Goal: Task Accomplishment & Management: Use online tool/utility

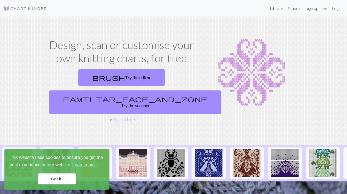
click at [338, 8] on link "Login" at bounding box center [336, 8] width 14 height 11
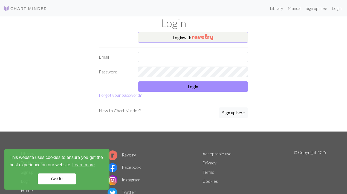
click at [185, 36] on button "Login with" at bounding box center [193, 37] width 111 height 11
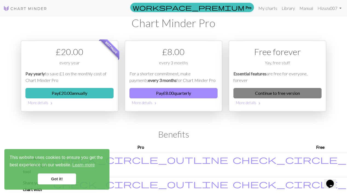
click at [262, 95] on link "Continue to free version" at bounding box center [277, 93] width 88 height 10
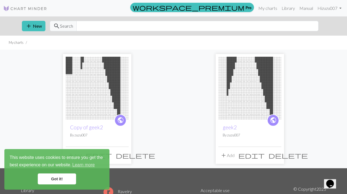
click at [58, 178] on link "Got it!" at bounding box center [57, 178] width 38 height 11
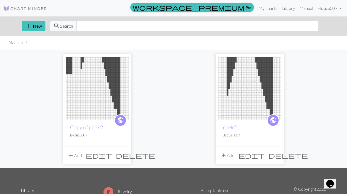
click at [251, 78] on img at bounding box center [249, 88] width 63 height 63
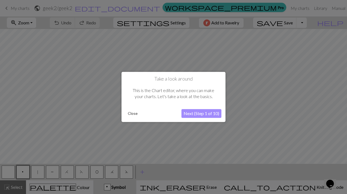
click at [135, 113] on button "Close" at bounding box center [133, 113] width 14 height 8
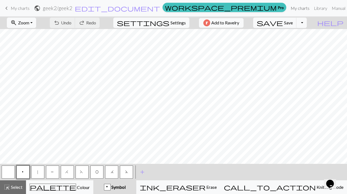
click at [288, 6] on link "My charts" at bounding box center [299, 8] width 23 height 11
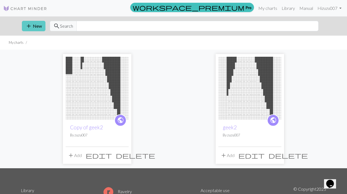
click at [31, 25] on span "add" at bounding box center [28, 26] width 7 height 8
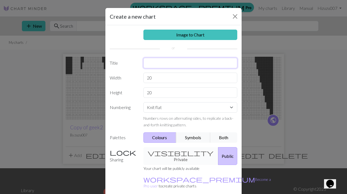
click at [171, 64] on input "text" at bounding box center [190, 63] width 94 height 10
type input "genmo"
drag, startPoint x: 160, startPoint y: 79, endPoint x: 127, endPoint y: 69, distance: 35.1
click at [127, 69] on div "Image to Chart Title genmo Width 20 Height 20 Numbering Knit flat Knit in the r…" at bounding box center [173, 113] width 136 height 177
type input "4"
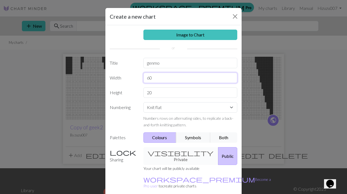
type input "60"
click at [163, 96] on input "20" at bounding box center [190, 92] width 94 height 10
type input "2"
type input "60"
click at [227, 135] on button "Both" at bounding box center [223, 137] width 27 height 10
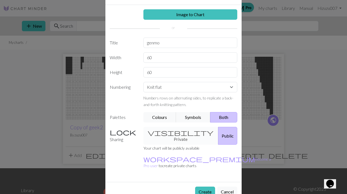
scroll to position [21, 0]
click at [207, 186] on button "Create" at bounding box center [205, 191] width 20 height 10
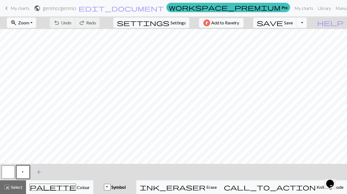
click at [36, 170] on span "add" at bounding box center [39, 172] width 7 height 8
click at [39, 172] on button "button" at bounding box center [37, 171] width 13 height 13
click at [133, 187] on div "Symbol" at bounding box center [115, 187] width 36 height 7
click at [21, 171] on button "p" at bounding box center [22, 171] width 13 height 13
click at [23, 171] on span "p" at bounding box center [22, 172] width 3 height 5
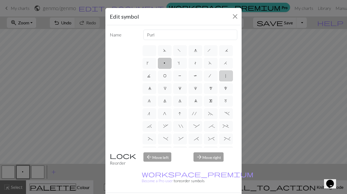
click at [224, 75] on label "|" at bounding box center [226, 75] width 14 height 11
click at [225, 75] on input "|" at bounding box center [227, 74] width 4 height 4
radio input "true"
type input "slip stitch"
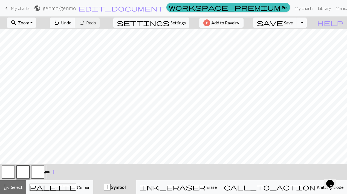
click at [36, 171] on button "button" at bounding box center [37, 171] width 13 height 13
click at [38, 171] on button "button" at bounding box center [37, 171] width 13 height 13
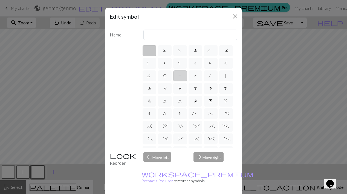
click at [180, 76] on span "P" at bounding box center [179, 76] width 3 height 5
click at [180, 76] on input "P" at bounding box center [180, 74] width 4 height 4
radio input "true"
type input "purl"
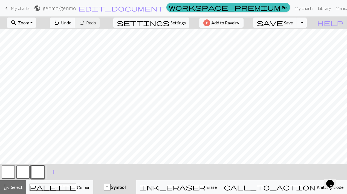
click at [10, 171] on button "button" at bounding box center [8, 171] width 13 height 13
click at [11, 172] on button "button" at bounding box center [8, 171] width 13 height 13
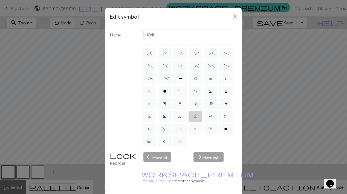
scroll to position [73, 0]
click at [195, 130] on span "V" at bounding box center [195, 129] width 4 height 5
radio input "true"
type input "sl1 purlwise"
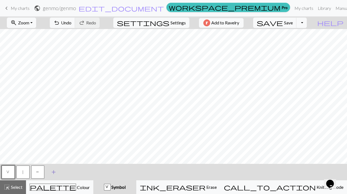
click at [54, 171] on span "add" at bounding box center [53, 172] width 7 height 8
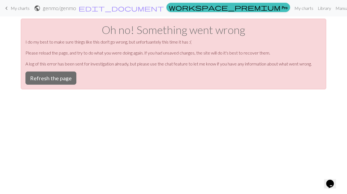
scroll to position [0, 0]
click at [54, 75] on button "Refresh the page" at bounding box center [50, 77] width 51 height 13
click at [68, 77] on button "Refresh the page" at bounding box center [50, 77] width 51 height 13
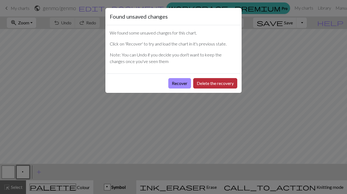
click at [207, 83] on button "Delete the recovery" at bounding box center [215, 83] width 44 height 10
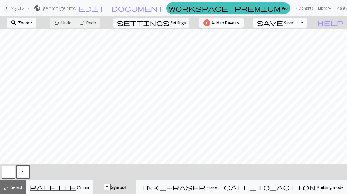
scroll to position [218, 0]
click at [23, 174] on span "p" at bounding box center [22, 172] width 3 height 5
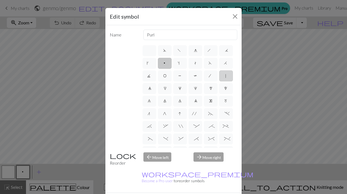
click at [225, 76] on span "|" at bounding box center [226, 76] width 2 height 5
click at [225, 76] on input "|" at bounding box center [227, 74] width 4 height 4
radio input "true"
type input "slip stitch"
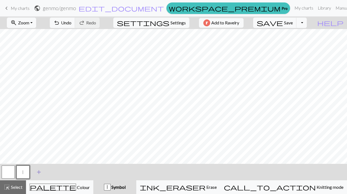
click at [39, 172] on span "add" at bounding box center [39, 172] width 7 height 8
click at [37, 172] on button "button" at bounding box center [37, 171] width 13 height 13
click at [39, 174] on button "button" at bounding box center [37, 171] width 13 height 13
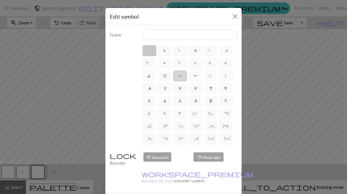
click at [180, 75] on span "P" at bounding box center [179, 76] width 3 height 5
click at [180, 75] on input "P" at bounding box center [180, 74] width 4 height 4
radio input "true"
type input "purl"
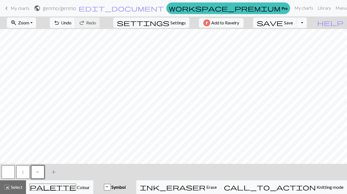
click at [54, 172] on span "add" at bounding box center [53, 172] width 7 height 8
click at [52, 172] on button "button" at bounding box center [52, 171] width 13 height 13
click at [53, 170] on button "button" at bounding box center [52, 171] width 13 height 13
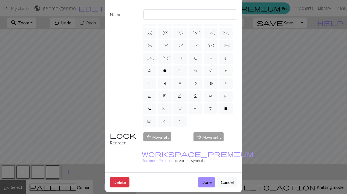
scroll to position [73, 0]
click at [194, 107] on span "V" at bounding box center [195, 108] width 4 height 5
click at [194, 178] on input "V" at bounding box center [195, 180] width 4 height 4
radio input "true"
type input "sl1 purlwise"
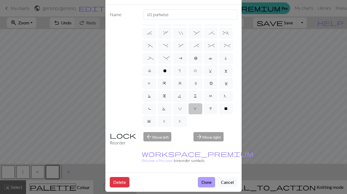
click at [204, 177] on button "Done" at bounding box center [206, 182] width 17 height 10
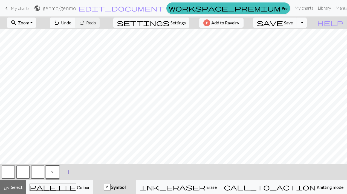
click at [68, 171] on span "add" at bounding box center [68, 172] width 7 height 8
click at [68, 171] on button "button" at bounding box center [67, 171] width 13 height 13
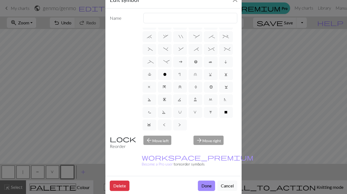
scroll to position [11, 0]
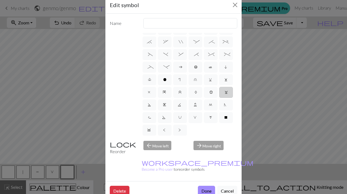
click at [225, 92] on span "C" at bounding box center [226, 92] width 2 height 5
click at [225, 161] on input "C" at bounding box center [227, 163] width 4 height 4
radio input "true"
type input "slp wyif"
click at [209, 186] on button "Done" at bounding box center [206, 191] width 17 height 10
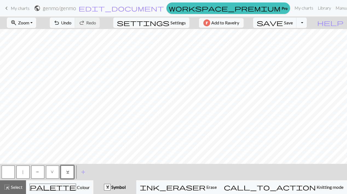
click at [52, 171] on span "V" at bounding box center [53, 172] width 4 height 5
click at [83, 173] on span "add" at bounding box center [83, 172] width 7 height 8
click at [83, 170] on button "button" at bounding box center [82, 171] width 13 height 13
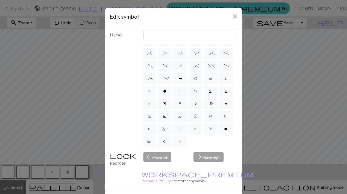
scroll to position [73, 0]
click at [210, 130] on span "W" at bounding box center [210, 129] width 3 height 5
radio input "true"
type input "k1, yo, k1"
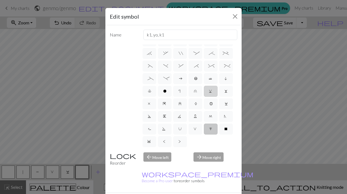
click at [211, 91] on span "v" at bounding box center [211, 91] width 4 height 5
click at [211, 160] on input "v" at bounding box center [211, 162] width 4 height 4
radio input "true"
type input "sl1 knitwise"
click at [224, 92] on label "w" at bounding box center [226, 91] width 14 height 11
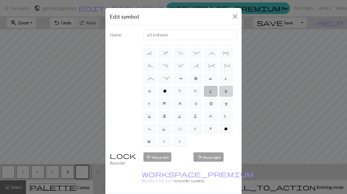
click at [224, 160] on input "w" at bounding box center [226, 162] width 4 height 4
radio input "true"
type input "p1, yo, p1"
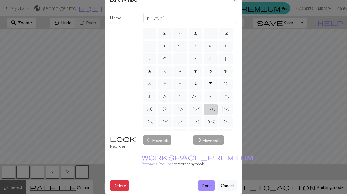
scroll to position [0, 0]
click at [180, 71] on span "2" at bounding box center [180, 71] width 4 height 5
click at [180, 71] on input "2" at bounding box center [180, 70] width 4 height 4
radio input "true"
type input "increase 2"
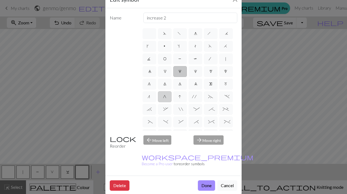
click at [163, 98] on span "G" at bounding box center [164, 96] width 3 height 5
click at [163, 97] on input "G" at bounding box center [165, 95] width 4 height 4
radio input "true"
type input "psso"
click at [227, 180] on button "Cancel" at bounding box center [227, 185] width 20 height 10
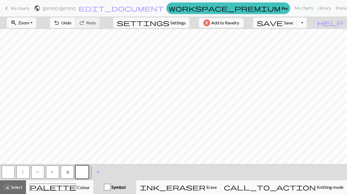
click at [25, 171] on button "|" at bounding box center [22, 171] width 13 height 13
click at [23, 169] on button "|" at bounding box center [22, 171] width 13 height 13
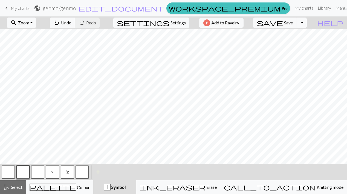
click at [23, 172] on span "|" at bounding box center [23, 172] width 2 height 5
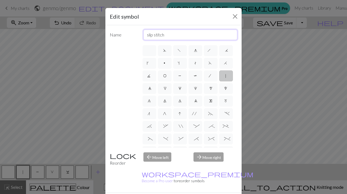
drag, startPoint x: 178, startPoint y: 34, endPoint x: 98, endPoint y: 21, distance: 81.0
click at [98, 21] on div "Edit symbol Name slip stitch d f g h j k p s t F H J O P T / | 0 1 2 3 4 5 6 7 …" at bounding box center [173, 97] width 347 height 194
type input "knit"
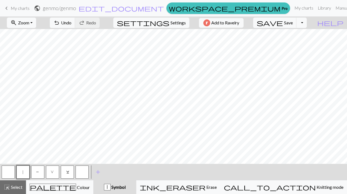
click at [8, 173] on button "button" at bounding box center [8, 171] width 13 height 13
click at [22, 171] on button "|" at bounding box center [22, 171] width 13 height 13
click at [5, 171] on button "button" at bounding box center [8, 171] width 13 height 13
click at [22, 173] on span "|" at bounding box center [23, 172] width 2 height 5
click at [39, 173] on button "P" at bounding box center [37, 171] width 13 height 13
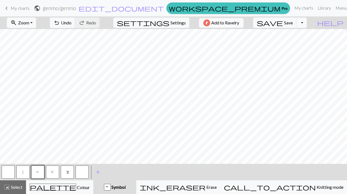
click at [25, 171] on button "|" at bounding box center [22, 171] width 13 height 13
click at [22, 172] on button "|" at bounding box center [22, 171] width 13 height 13
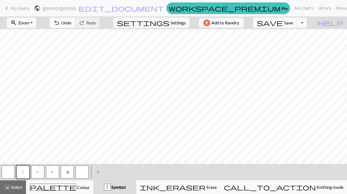
click at [35, 173] on button "P" at bounding box center [37, 171] width 13 height 13
click at [21, 170] on button "|" at bounding box center [22, 171] width 13 height 13
click at [23, 169] on button "|" at bounding box center [22, 171] width 13 height 13
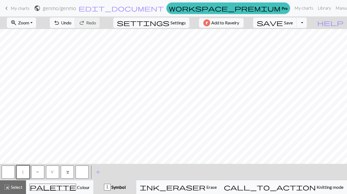
click at [8, 174] on button "button" at bounding box center [8, 171] width 13 height 13
click at [21, 171] on button "|" at bounding box center [22, 171] width 13 height 13
click at [11, 170] on button "button" at bounding box center [8, 171] width 13 height 13
click at [20, 169] on button "|" at bounding box center [22, 171] width 13 height 13
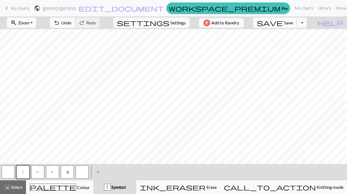
click at [293, 23] on span "Save" at bounding box center [288, 22] width 9 height 5
click at [58, 184] on span "palette" at bounding box center [53, 187] width 46 height 8
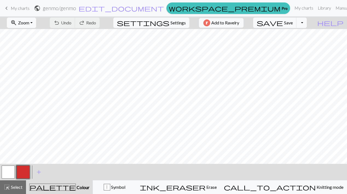
click at [27, 172] on button "button" at bounding box center [22, 171] width 13 height 13
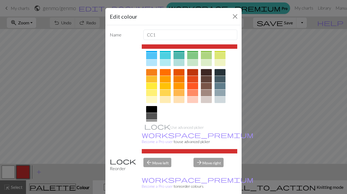
scroll to position [60, 0]
click at [163, 92] on div at bounding box center [165, 92] width 11 height 7
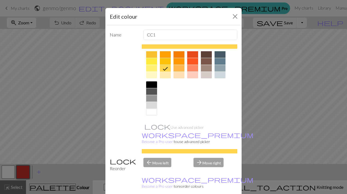
scroll to position [14, 0]
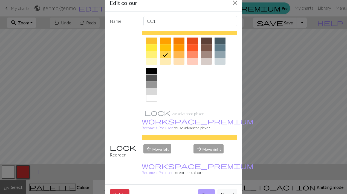
click at [206, 189] on button "Done" at bounding box center [206, 194] width 17 height 10
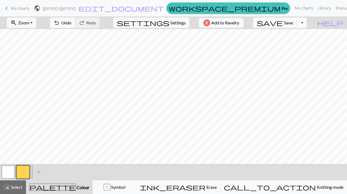
click at [18, 170] on button "button" at bounding box center [22, 171] width 13 height 13
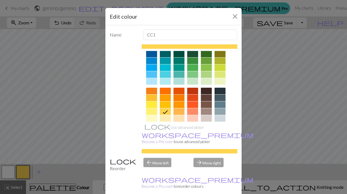
scroll to position [59, 0]
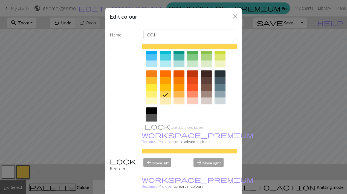
click at [164, 102] on div at bounding box center [165, 101] width 11 height 7
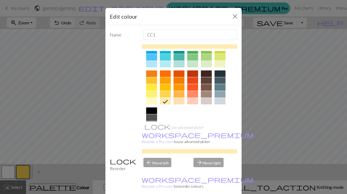
click at [146, 99] on div at bounding box center [151, 101] width 11 height 7
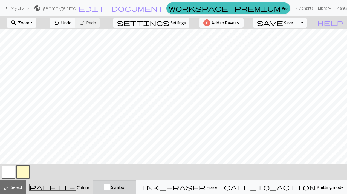
click at [125, 187] on span "Symbol" at bounding box center [117, 186] width 15 height 5
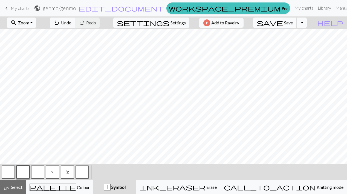
click at [293, 24] on span "Save" at bounding box center [288, 22] width 9 height 5
click at [82, 172] on button "button" at bounding box center [82, 171] width 13 height 13
click at [126, 187] on span "Symbol" at bounding box center [118, 186] width 15 height 5
click at [82, 168] on button "button" at bounding box center [82, 171] width 13 height 13
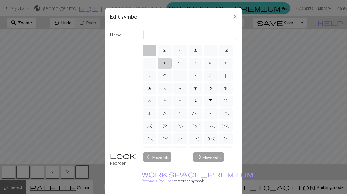
click at [166, 64] on span "p" at bounding box center [164, 63] width 3 height 5
click at [167, 63] on input "p" at bounding box center [165, 62] width 4 height 4
radio input "true"
type input "purl"
click at [189, 81] on label "T" at bounding box center [196, 75] width 14 height 11
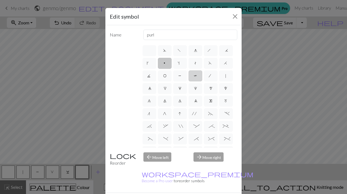
click at [194, 76] on input "T" at bounding box center [196, 74] width 4 height 4
radio input "true"
type input "ptbl"
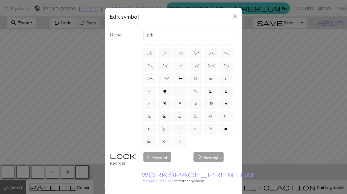
scroll to position [20, 0]
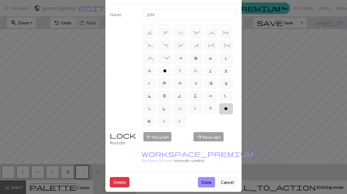
click at [224, 108] on span "X" at bounding box center [226, 108] width 4 height 5
click at [224, 178] on input "X" at bounding box center [226, 180] width 4 height 4
radio input "true"
type input "no stitch"
click at [158, 65] on label "o" at bounding box center [165, 70] width 14 height 11
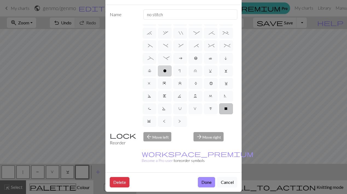
click at [163, 140] on input "o" at bounding box center [165, 142] width 4 height 4
radio input "true"
type input "purl"
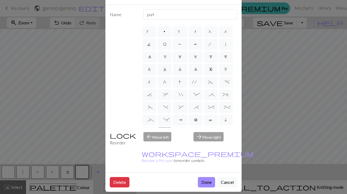
scroll to position [0, 0]
click at [166, 44] on span "p" at bounding box center [164, 43] width 3 height 5
click at [167, 43] on input "p" at bounding box center [165, 41] width 4 height 4
radio input "true"
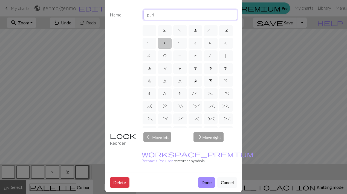
drag, startPoint x: 164, startPoint y: 14, endPoint x: 111, endPoint y: 0, distance: 54.9
click at [111, 0] on form "Edit symbol Name purl d f g h j k p s t F H J O P T / | 0 1 2 3 4 5 6 7 8 9 e m…" at bounding box center [173, 90] width 136 height 204
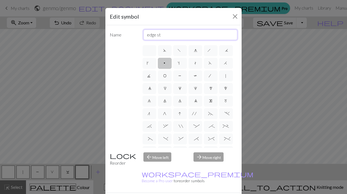
type input "edge st"
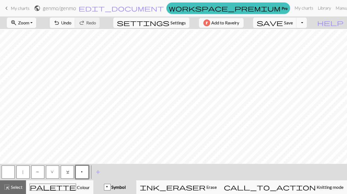
scroll to position [215, 0]
click at [26, 169] on button "|" at bounding box center [22, 171] width 13 height 13
click at [80, 173] on button "p" at bounding box center [82, 171] width 13 height 13
click at [54, 174] on button "V" at bounding box center [52, 171] width 13 height 13
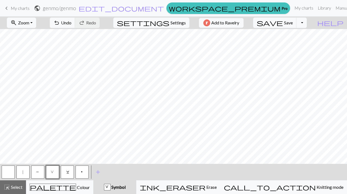
drag, startPoint x: 7, startPoint y: 167, endPoint x: 11, endPoint y: 163, distance: 6.0
click at [7, 167] on button "button" at bounding box center [8, 171] width 13 height 13
click at [21, 171] on button "|" at bounding box center [22, 171] width 13 height 13
click at [36, 169] on button "P" at bounding box center [37, 171] width 13 height 13
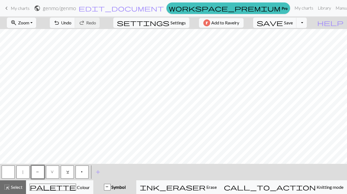
click at [19, 171] on button "|" at bounding box center [22, 171] width 13 height 13
drag, startPoint x: 9, startPoint y: 175, endPoint x: 21, endPoint y: 161, distance: 18.6
click at [9, 175] on button "button" at bounding box center [8, 171] width 13 height 13
click at [57, 173] on button "V" at bounding box center [52, 171] width 13 height 13
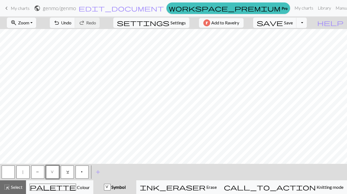
click at [5, 172] on button "button" at bounding box center [8, 171] width 13 height 13
click at [67, 172] on span "C" at bounding box center [67, 172] width 2 height 5
click at [296, 25] on button "save Save Save" at bounding box center [275, 23] width 44 height 10
click at [9, 172] on button "button" at bounding box center [8, 171] width 13 height 13
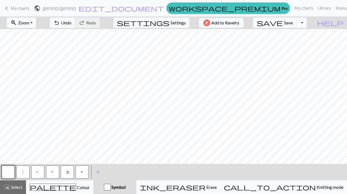
click at [68, 169] on button "C" at bounding box center [67, 171] width 13 height 13
click at [52, 169] on button "V" at bounding box center [52, 171] width 13 height 13
click at [67, 172] on span "C" at bounding box center [67, 172] width 2 height 5
drag, startPoint x: 53, startPoint y: 174, endPoint x: 99, endPoint y: 161, distance: 48.2
click at [54, 174] on button "V" at bounding box center [52, 171] width 13 height 13
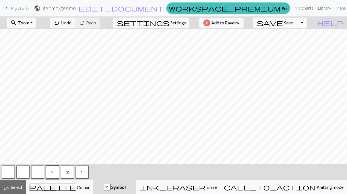
click at [99, 173] on span "add" at bounding box center [98, 172] width 7 height 8
click at [101, 174] on button "button" at bounding box center [96, 171] width 13 height 13
click at [95, 173] on button "button" at bounding box center [96, 171] width 13 height 13
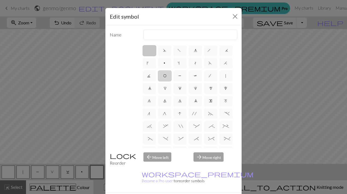
click at [166, 77] on span "O" at bounding box center [164, 76] width 3 height 5
click at [167, 76] on input "O" at bounding box center [165, 74] width 4 height 4
radio input "true"
type input "yo"
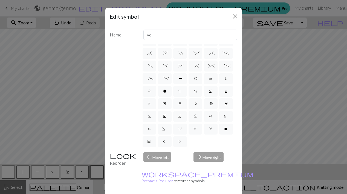
scroll to position [20, 0]
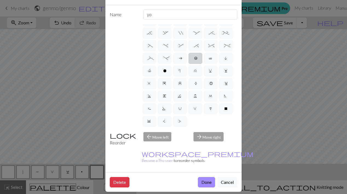
click at [189, 53] on label "b" at bounding box center [196, 58] width 14 height 11
click at [194, 128] on input "b" at bounding box center [196, 130] width 4 height 4
radio input "true"
type input "Peppercorn"
click at [156, 65] on label "l" at bounding box center [150, 70] width 14 height 11
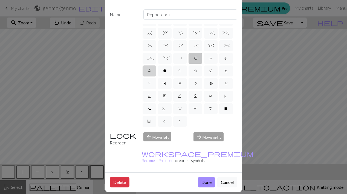
click at [152, 140] on input "l" at bounding box center [150, 142] width 4 height 4
radio input "true"
type input "Twisted stitch"
click at [224, 69] on span "w" at bounding box center [225, 71] width 3 height 5
click at [224, 140] on input "w" at bounding box center [226, 142] width 4 height 4
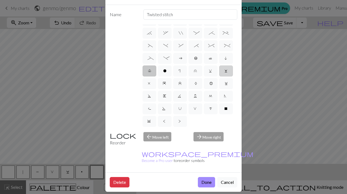
radio input "true"
type input "p1, yo, p1"
click at [210, 81] on span "B" at bounding box center [210, 83] width 3 height 5
click at [210, 153] on input "B" at bounding box center [211, 155] width 4 height 4
radio input "true"
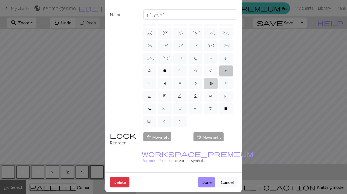
type input "Bobble"
click at [197, 78] on label "A" at bounding box center [196, 83] width 14 height 11
click at [197, 153] on input "A" at bounding box center [196, 155] width 4 height 4
radio input "true"
click at [182, 78] on label "z" at bounding box center [180, 83] width 14 height 11
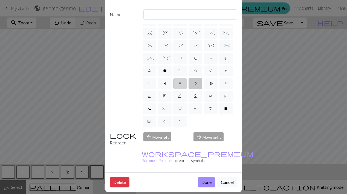
click at [182, 153] on input "z" at bounding box center [180, 155] width 4 height 4
radio input "true"
type input "twisted stitch in row below"
click at [163, 81] on span "y" at bounding box center [165, 83] width 4 height 5
click at [163, 153] on input "y" at bounding box center [165, 155] width 4 height 4
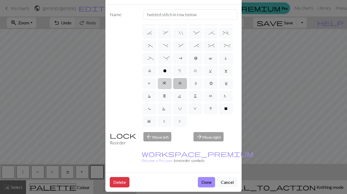
radio input "true"
type input "make bobble"
click at [166, 94] on span "E" at bounding box center [164, 96] width 3 height 5
click at [167, 165] on input "E" at bounding box center [165, 167] width 4 height 4
radio input "true"
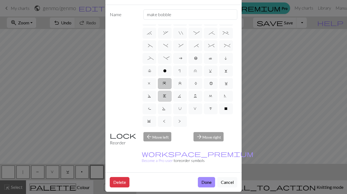
type input "Left end"
click at [202, 91] on label "L" at bounding box center [196, 96] width 14 height 11
click at [197, 165] on input "L" at bounding box center [196, 167] width 4 height 4
radio input "true"
type input "Twisted reverse stitch"
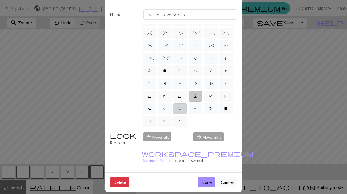
click at [187, 103] on label "U" at bounding box center [180, 108] width 14 height 11
click at [182, 178] on input "U" at bounding box center [180, 180] width 4 height 4
radio input "true"
type input "eyelet"
click at [204, 177] on button "Done" at bounding box center [206, 182] width 17 height 10
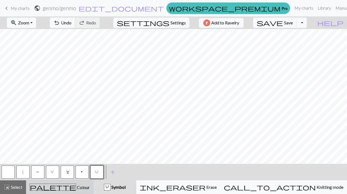
click at [75, 183] on div "palette Colour Colour" at bounding box center [60, 186] width 60 height 7
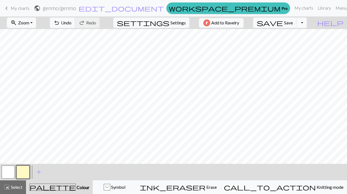
click at [23, 169] on button "button" at bounding box center [22, 171] width 13 height 13
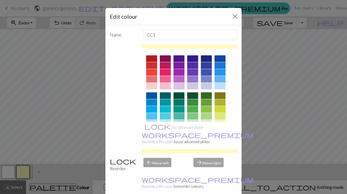
drag, startPoint x: 203, startPoint y: 186, endPoint x: 204, endPoint y: 169, distance: 17.3
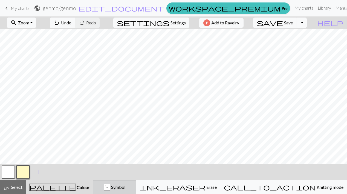
click at [125, 189] on span "Symbol" at bounding box center [117, 186] width 15 height 5
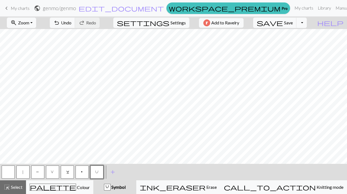
click at [51, 172] on span "V" at bounding box center [53, 172] width 4 height 5
click at [6, 171] on button "button" at bounding box center [8, 171] width 13 height 13
click at [47, 170] on button "V" at bounding box center [52, 171] width 13 height 13
drag, startPoint x: 68, startPoint y: 168, endPoint x: 81, endPoint y: 162, distance: 14.4
click at [68, 168] on button "C" at bounding box center [67, 171] width 13 height 13
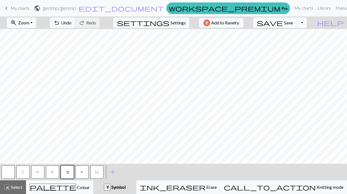
click at [82, 170] on button "p" at bounding box center [82, 171] width 13 height 13
click at [21, 173] on button "|" at bounding box center [22, 171] width 13 height 13
click at [36, 170] on button "P" at bounding box center [37, 171] width 13 height 13
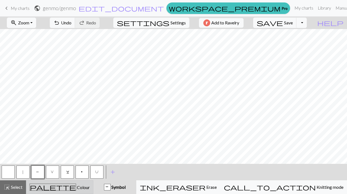
click at [80, 187] on div "palette Colour Colour" at bounding box center [60, 186] width 60 height 7
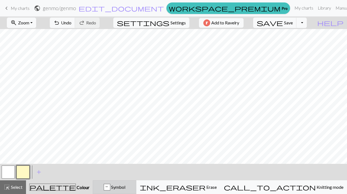
click at [125, 187] on span "Symbol" at bounding box center [117, 186] width 15 height 5
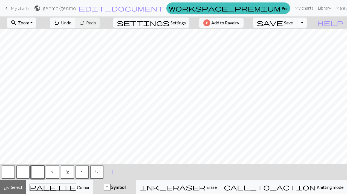
click at [52, 175] on button "V" at bounding box center [52, 171] width 13 height 13
click at [63, 171] on button "C" at bounding box center [67, 171] width 13 height 13
click at [80, 174] on button "p" at bounding box center [82, 171] width 13 height 13
click at [97, 172] on span "U" at bounding box center [96, 172] width 3 height 5
click at [293, 21] on span "Save" at bounding box center [288, 22] width 9 height 5
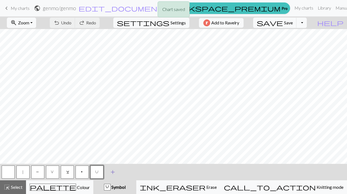
click at [115, 173] on span "add" at bounding box center [112, 172] width 7 height 8
click at [293, 24] on span "Save" at bounding box center [288, 22] width 9 height 5
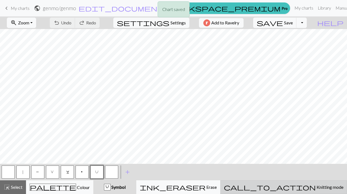
click at [316, 186] on span "Knitting mode" at bounding box center [330, 186] width 28 height 5
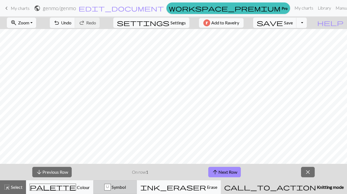
click at [133, 186] on div "U Symbol" at bounding box center [115, 187] width 36 height 7
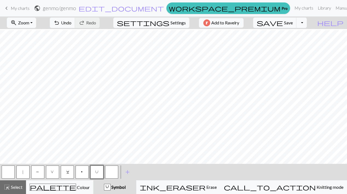
scroll to position [216, 0]
click at [7, 169] on button "button" at bounding box center [8, 171] width 13 height 13
click at [21, 173] on button "|" at bounding box center [22, 171] width 13 height 13
click at [36, 172] on button "P" at bounding box center [37, 171] width 13 height 13
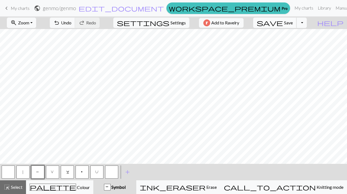
click at [293, 22] on span "Save" at bounding box center [288, 22] width 9 height 5
click at [87, 186] on div "palette Colour Colour" at bounding box center [60, 186] width 60 height 7
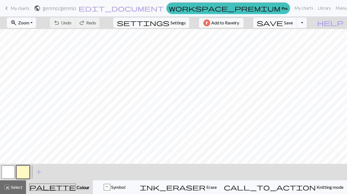
click at [20, 170] on button "button" at bounding box center [22, 171] width 13 height 13
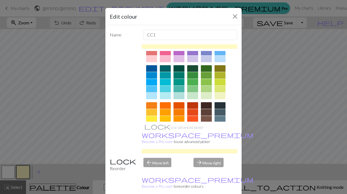
scroll to position [51, 0]
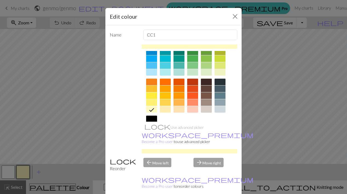
click at [166, 107] on div at bounding box center [165, 109] width 11 height 7
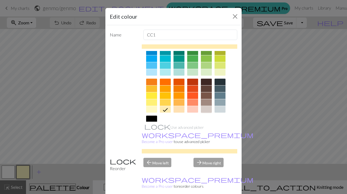
click at [204, 108] on div at bounding box center [206, 109] width 11 height 7
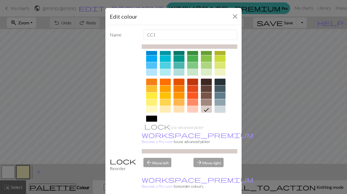
click at [218, 109] on div at bounding box center [220, 109] width 11 height 7
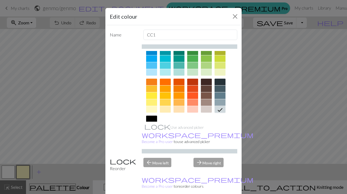
click at [219, 74] on div at bounding box center [220, 72] width 11 height 7
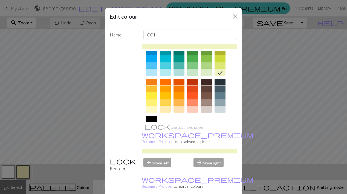
scroll to position [85, 0]
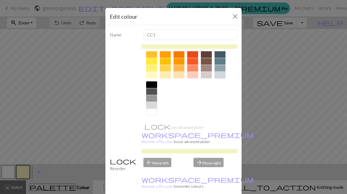
click at [221, 74] on div at bounding box center [220, 75] width 11 height 7
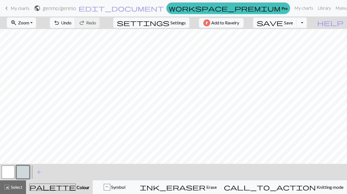
click at [3, 175] on button "button" at bounding box center [8, 171] width 13 height 13
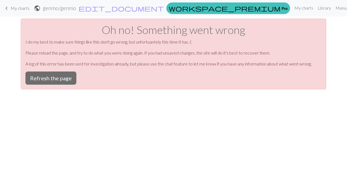
scroll to position [0, 0]
click at [60, 81] on button "Refresh the page" at bounding box center [50, 77] width 51 height 13
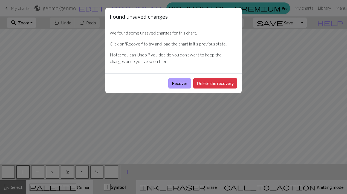
click at [179, 80] on button "Recover" at bounding box center [179, 83] width 23 height 10
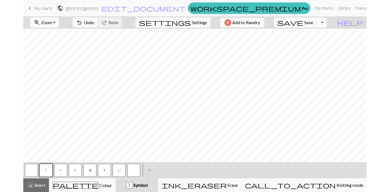
scroll to position [139, 0]
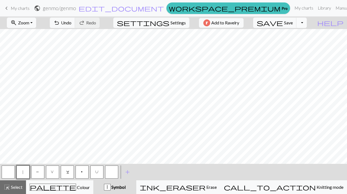
click at [307, 22] on button "Toggle Dropdown" at bounding box center [301, 23] width 10 height 10
click at [288, 45] on button "save_alt Download" at bounding box center [261, 43] width 90 height 9
click at [307, 24] on button "Toggle Dropdown" at bounding box center [301, 23] width 10 height 10
click at [298, 43] on button "save_alt Download" at bounding box center [261, 43] width 90 height 9
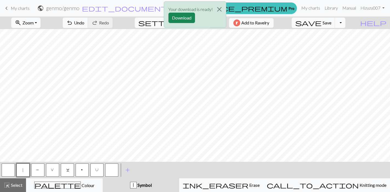
click at [347, 6] on div "Your download is ready! Download" at bounding box center [195, 16] width 390 height 32
click at [344, 8] on div "Your download is ready! Download" at bounding box center [195, 16] width 390 height 32
click at [311, 4] on div "Your download is ready! Download" at bounding box center [195, 16] width 390 height 32
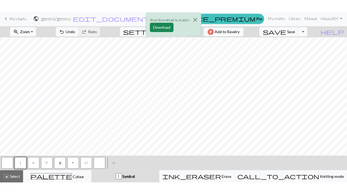
scroll to position [225, 0]
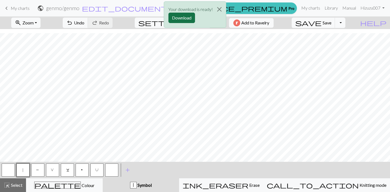
click at [183, 18] on button "Download" at bounding box center [181, 18] width 27 height 10
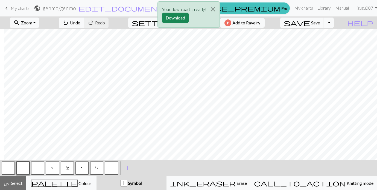
scroll to position [222, 93]
click at [79, 167] on button "p" at bounding box center [82, 167] width 13 height 13
click at [5, 165] on button "button" at bounding box center [8, 167] width 13 height 13
click at [83, 165] on button "p" at bounding box center [82, 167] width 13 height 13
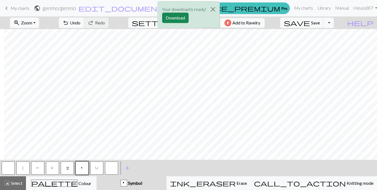
click at [1, 164] on div at bounding box center [8, 167] width 15 height 15
click at [12, 164] on button "button" at bounding box center [8, 167] width 13 height 13
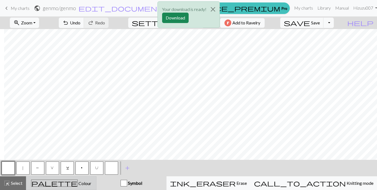
click at [92, 181] on div "palette Colour Colour" at bounding box center [61, 182] width 63 height 7
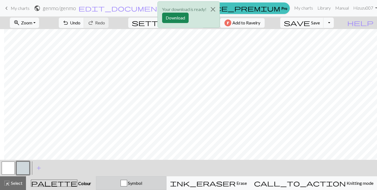
click at [164, 179] on button "Symbol" at bounding box center [131, 183] width 71 height 14
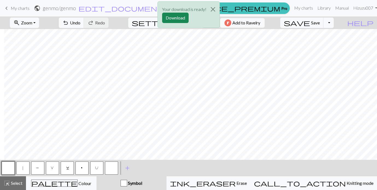
click at [53, 168] on span "V" at bounding box center [53, 168] width 4 height 5
click at [325, 21] on div "Your download is ready! Download" at bounding box center [188, 16] width 377 height 32
drag, startPoint x: 7, startPoint y: 169, endPoint x: 21, endPoint y: 158, distance: 17.6
click at [8, 169] on button "button" at bounding box center [8, 167] width 13 height 13
click at [54, 168] on button "V" at bounding box center [52, 167] width 13 height 13
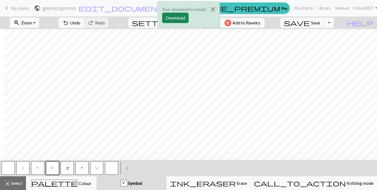
click at [10, 168] on button "button" at bounding box center [8, 167] width 13 height 13
click at [53, 167] on span "V" at bounding box center [53, 168] width 4 height 5
click at [67, 168] on span "C" at bounding box center [67, 168] width 2 height 5
click at [85, 166] on button "p" at bounding box center [82, 167] width 13 height 13
click at [65, 169] on button "C" at bounding box center [67, 167] width 13 height 13
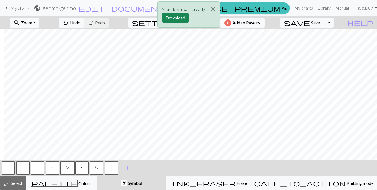
click at [95, 22] on div "Your download is ready! Download" at bounding box center [188, 16] width 377 height 32
click at [87, 20] on div "Your download is ready! Download" at bounding box center [188, 16] width 377 height 32
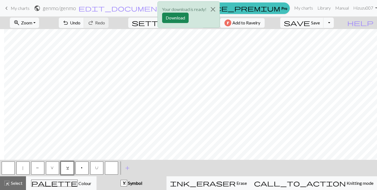
click at [50, 167] on button "V" at bounding box center [52, 167] width 13 height 13
click at [8, 167] on button "button" at bounding box center [8, 167] width 13 height 13
click at [69, 170] on button "C" at bounding box center [67, 167] width 13 height 13
click at [92, 165] on button "U" at bounding box center [96, 167] width 13 height 13
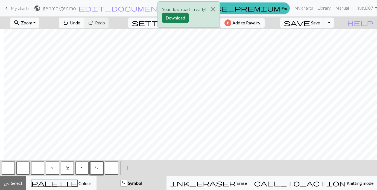
click at [28, 167] on button "|" at bounding box center [22, 167] width 13 height 13
drag, startPoint x: 7, startPoint y: 167, endPoint x: 23, endPoint y: 158, distance: 17.8
click at [8, 167] on button "button" at bounding box center [8, 167] width 13 height 13
drag, startPoint x: 25, startPoint y: 166, endPoint x: 69, endPoint y: 161, distance: 44.4
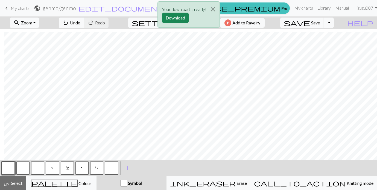
click at [25, 166] on button "|" at bounding box center [22, 167] width 13 height 13
click at [9, 169] on button "button" at bounding box center [8, 167] width 13 height 13
click at [23, 167] on span "|" at bounding box center [23, 168] width 2 height 5
drag, startPoint x: 39, startPoint y: 170, endPoint x: 55, endPoint y: 165, distance: 17.6
click at [38, 170] on button "P" at bounding box center [37, 167] width 13 height 13
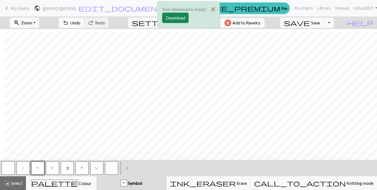
click at [328, 24] on div "Your download is ready! Download" at bounding box center [188, 16] width 377 height 32
click at [54, 170] on span "V" at bounding box center [53, 168] width 4 height 5
drag, startPoint x: 8, startPoint y: 165, endPoint x: 23, endPoint y: 159, distance: 15.6
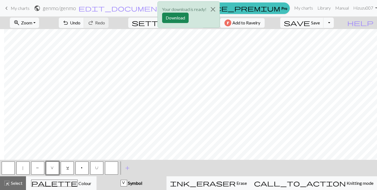
click at [9, 165] on button "button" at bounding box center [8, 167] width 13 height 13
click at [53, 168] on span "V" at bounding box center [53, 168] width 4 height 5
click at [72, 167] on button "C" at bounding box center [67, 167] width 13 height 13
click at [95, 167] on button "U" at bounding box center [96, 167] width 13 height 13
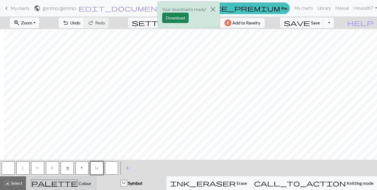
click at [85, 184] on div "palette Colour Colour" at bounding box center [61, 182] width 63 height 7
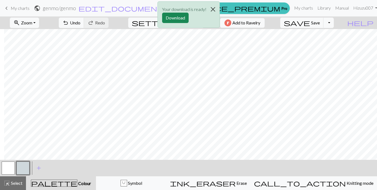
click at [214, 7] on button "Close" at bounding box center [213, 9] width 13 height 15
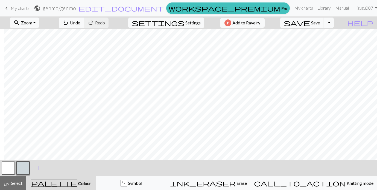
scroll to position [131, 93]
click at [310, 22] on span "save" at bounding box center [297, 23] width 26 height 8
click at [68, 176] on button "palette Colour Colour" at bounding box center [61, 183] width 70 height 14
click at [40, 167] on span "add" at bounding box center [39, 168] width 7 height 8
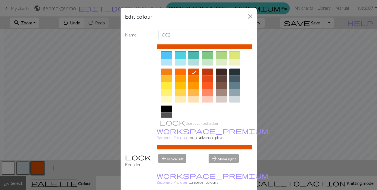
scroll to position [24, 0]
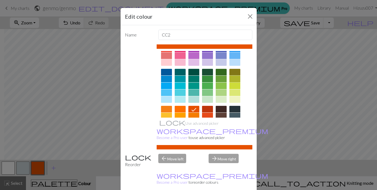
click at [233, 77] on div at bounding box center [235, 79] width 11 height 7
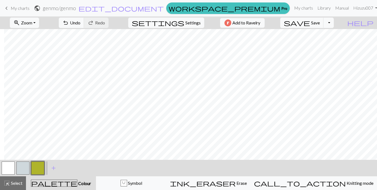
click at [39, 171] on button "button" at bounding box center [37, 167] width 13 height 13
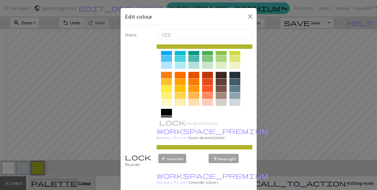
scroll to position [57, 0]
click at [232, 87] on div at bounding box center [235, 88] width 11 height 7
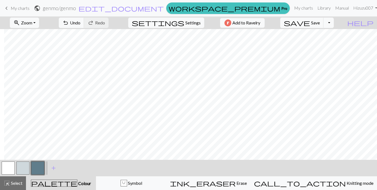
click at [40, 165] on button "button" at bounding box center [37, 167] width 13 height 13
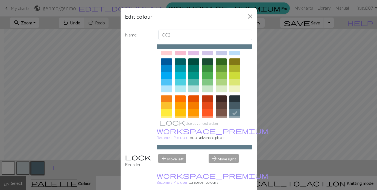
scroll to position [54, 0]
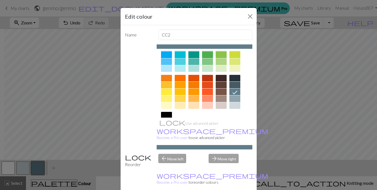
click at [233, 97] on div at bounding box center [235, 98] width 11 height 7
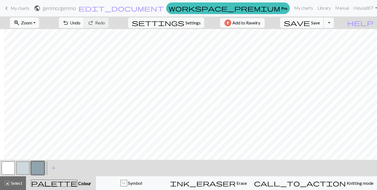
click at [320, 23] on span "Save" at bounding box center [315, 22] width 9 height 5
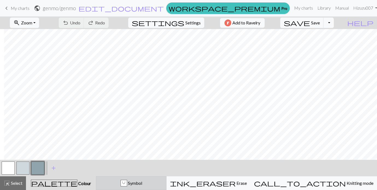
click at [127, 185] on div "U" at bounding box center [124, 183] width 6 height 7
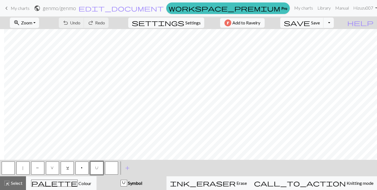
click at [71, 171] on button "C" at bounding box center [67, 167] width 13 height 13
click at [321, 22] on button "save Save Save" at bounding box center [302, 23] width 44 height 10
